Goal: Information Seeking & Learning: Learn about a topic

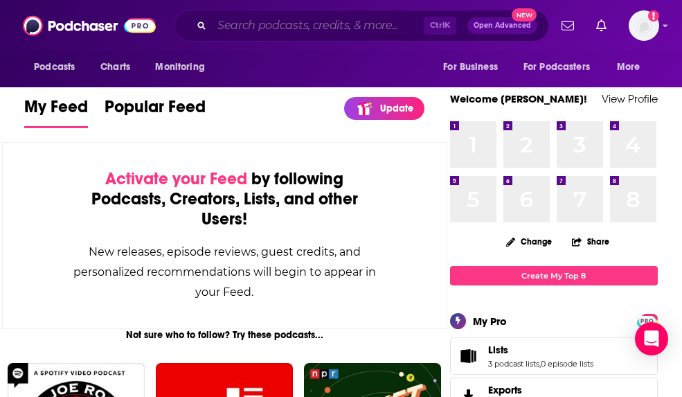
click at [244, 28] on input "Search podcasts, credits, & more..." at bounding box center [318, 26] width 212 height 22
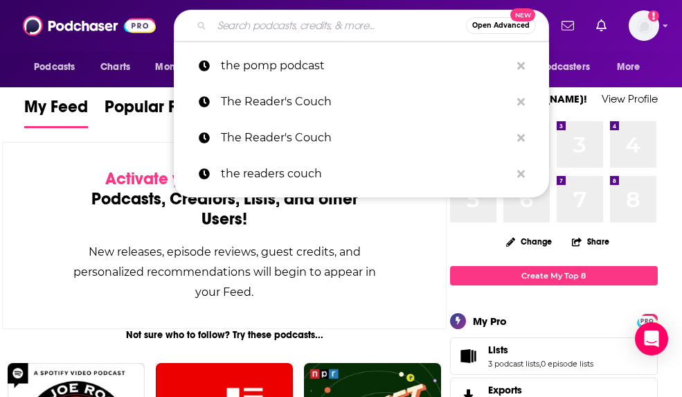
paste input "The [PERSON_NAME]"
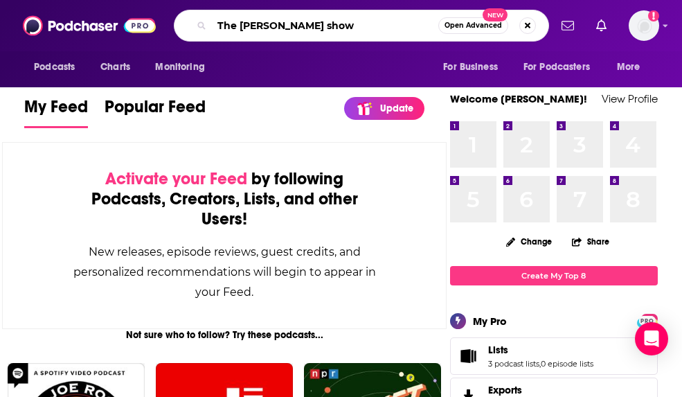
type input "The [PERSON_NAME] show"
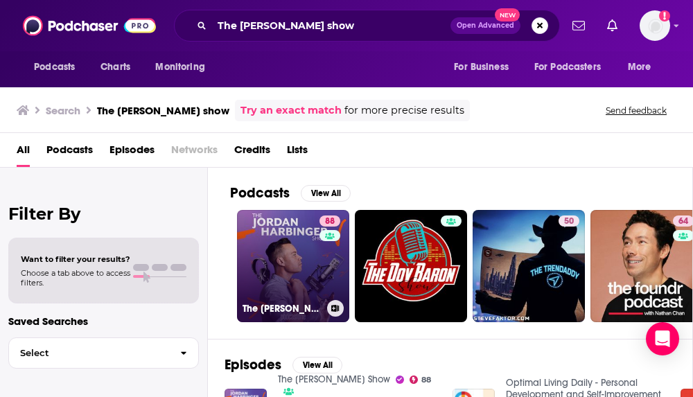
click at [292, 238] on link "88 The [PERSON_NAME] Show" at bounding box center [293, 266] width 112 height 112
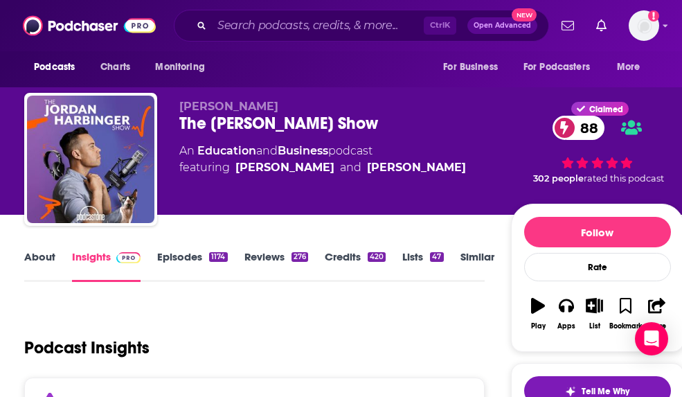
click at [271, 372] on div "Podcast Insights" at bounding box center [248, 339] width 449 height 71
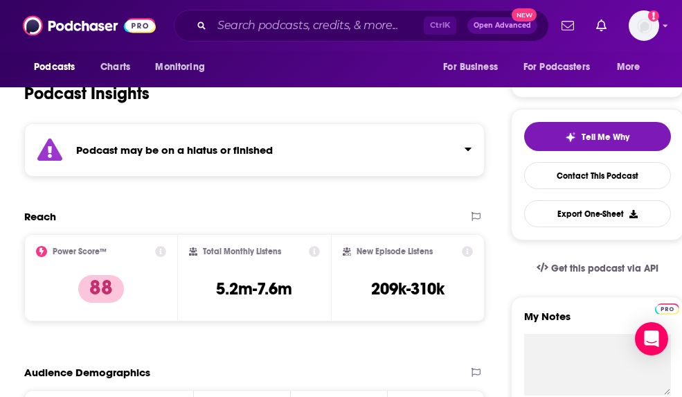
scroll to position [278, 0]
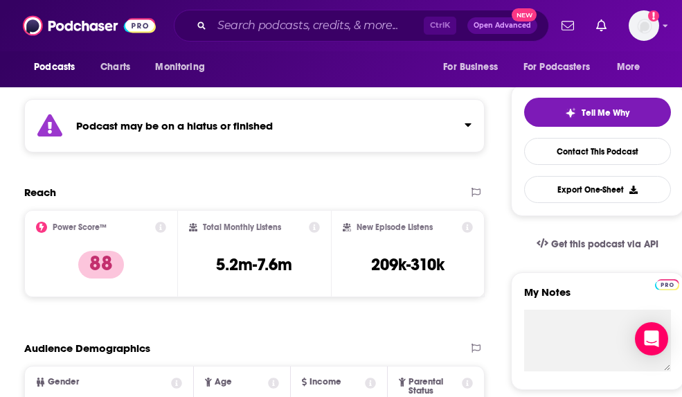
click at [160, 220] on div "Power Score™ 88" at bounding box center [100, 253] width 153 height 87
click at [160, 228] on icon at bounding box center [160, 227] width 11 height 11
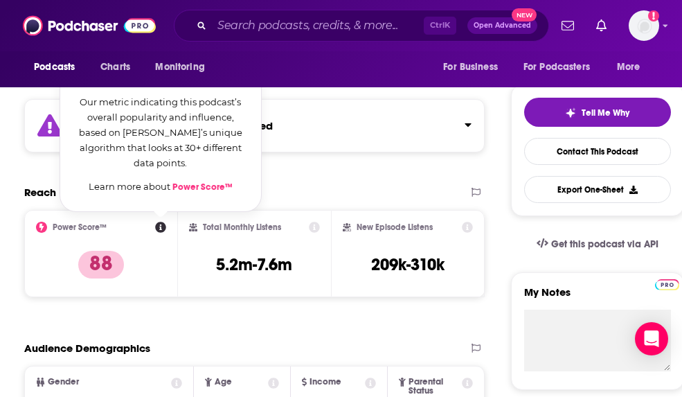
click at [184, 188] on link "Power Score™" at bounding box center [202, 186] width 60 height 11
click at [326, 193] on div "Reach" at bounding box center [240, 192] width 432 height 13
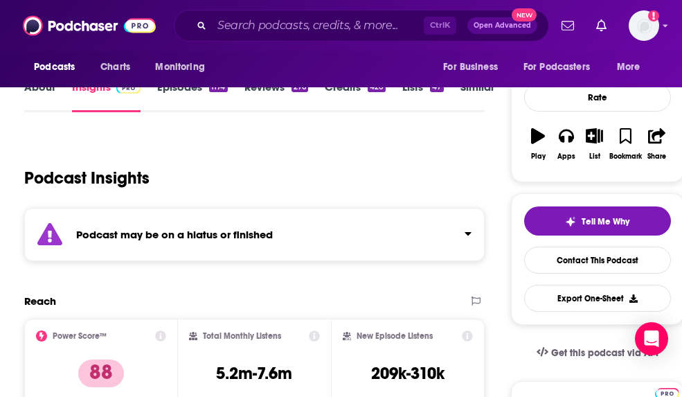
scroll to position [157, 0]
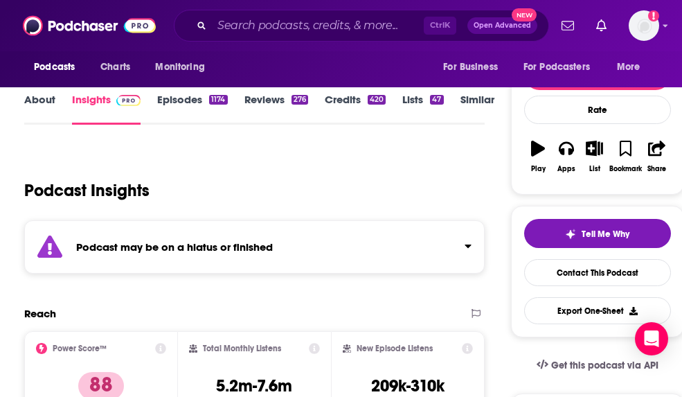
click at [474, 240] on div "Podcast may be on a hiatus or finished" at bounding box center [254, 246] width 460 height 53
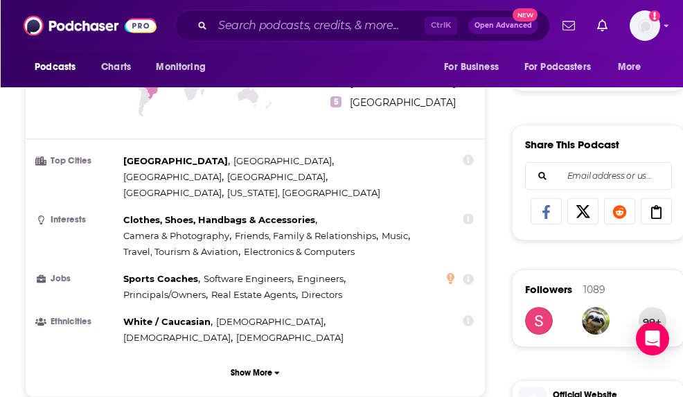
scroll to position [776, 0]
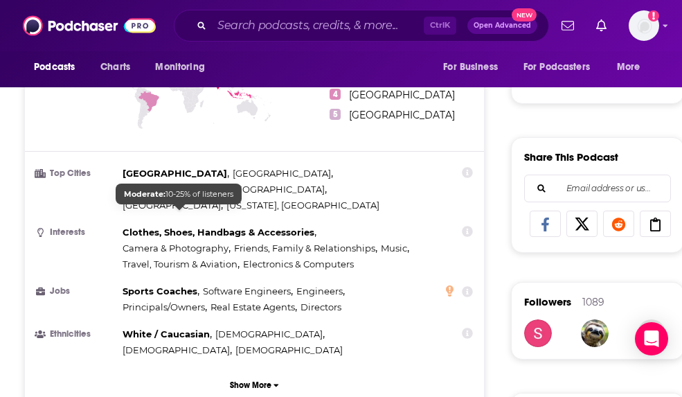
click at [314, 242] on span "Friends, Family & Relationships" at bounding box center [304, 247] width 141 height 11
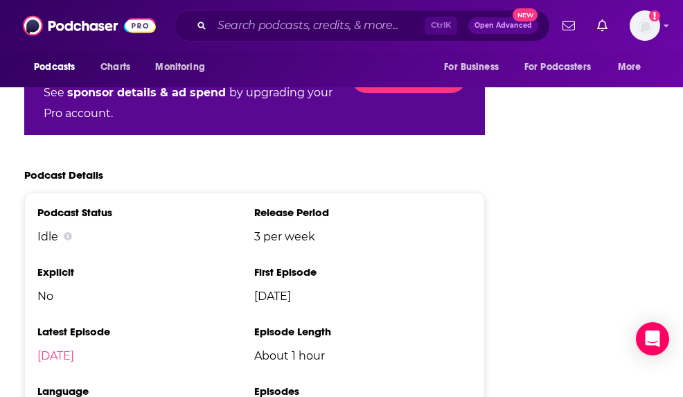
scroll to position [2717, 0]
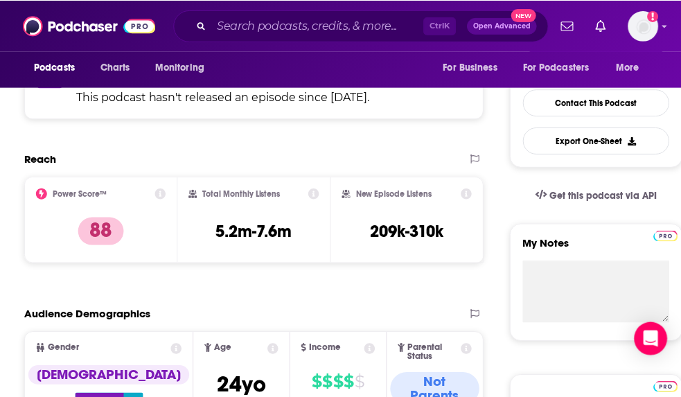
scroll to position [339, 0]
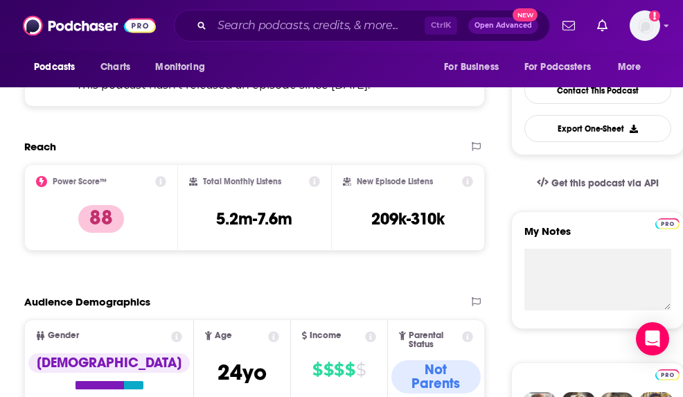
click at [159, 179] on icon at bounding box center [160, 181] width 11 height 11
click at [166, 175] on div "Power Score™ 88" at bounding box center [100, 207] width 153 height 87
click at [162, 186] on icon at bounding box center [160, 181] width 11 height 11
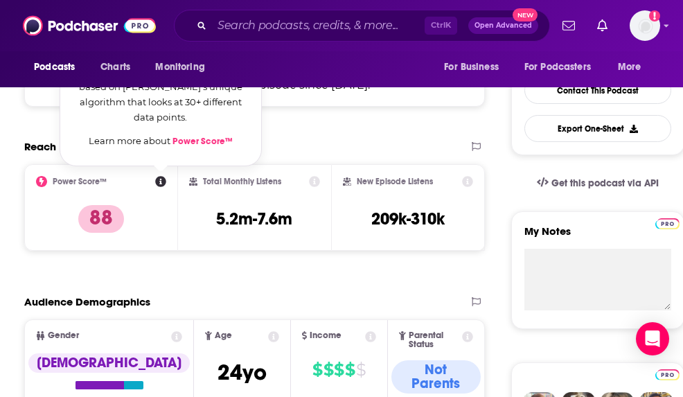
click at [224, 145] on link "Power Score™" at bounding box center [202, 141] width 60 height 11
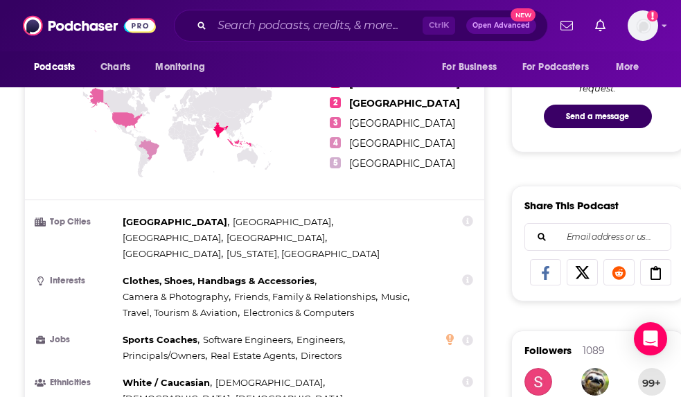
scroll to position [752, 0]
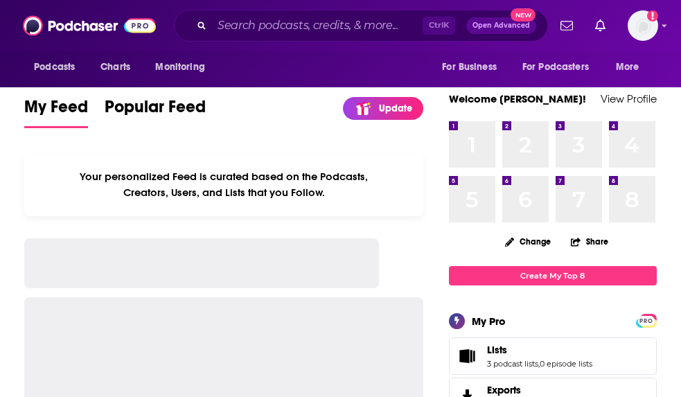
click at [271, 39] on div "Ctrl K Open Advanced New" at bounding box center [361, 26] width 374 height 32
click at [273, 19] on input "Search podcasts, credits, & more..." at bounding box center [317, 26] width 211 height 22
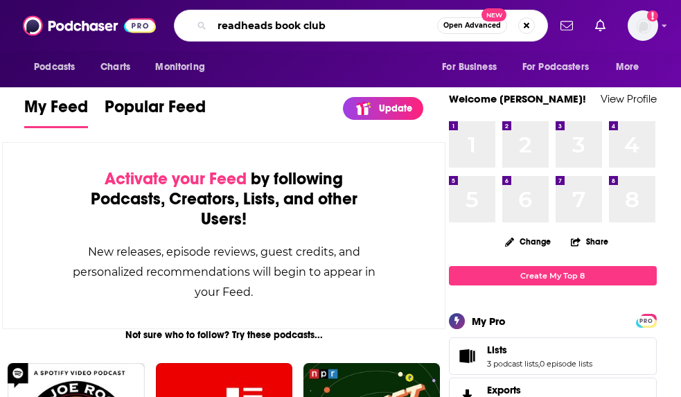
type input "readheads book club"
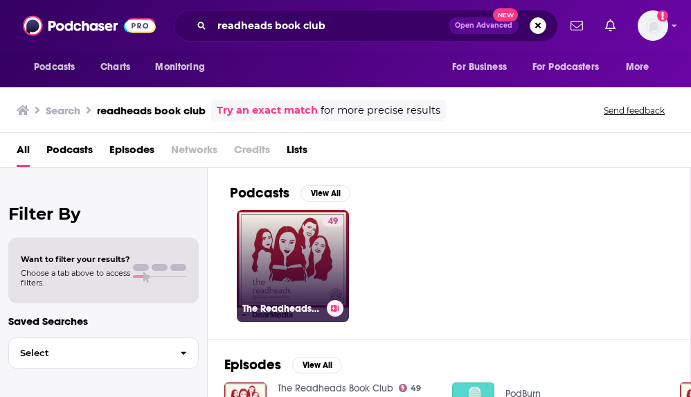
click at [283, 233] on link "49 The Readheads Book Club" at bounding box center [293, 266] width 112 height 112
